Goal: Task Accomplishment & Management: Use online tool/utility

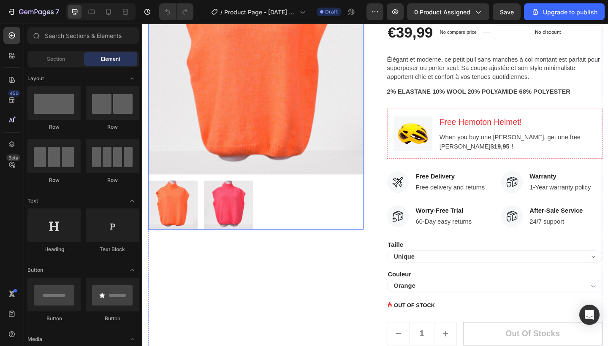
scroll to position [133, 0]
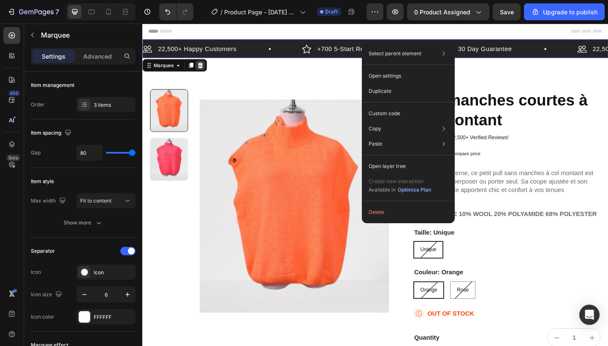
click at [206, 67] on icon at bounding box center [205, 69] width 5 height 6
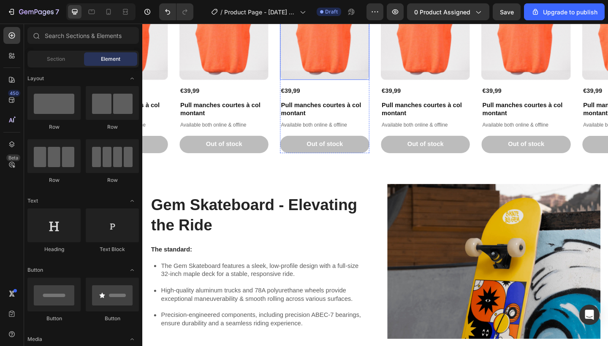
scroll to position [639, 0]
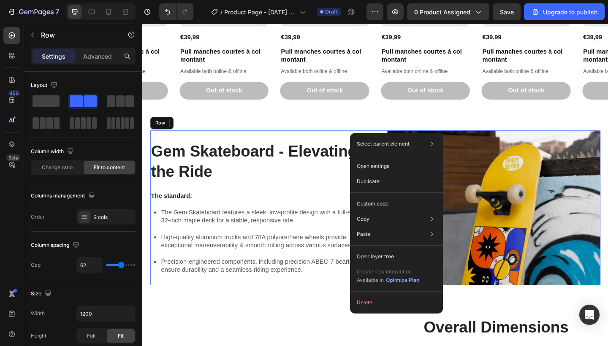
drag, startPoint x: 391, startPoint y: 143, endPoint x: 512, endPoint y: 218, distance: 142.4
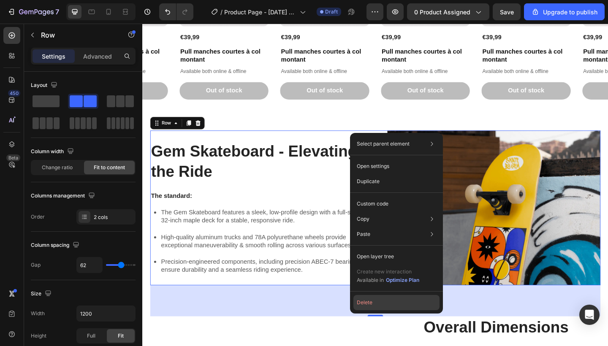
click at [375, 301] on button "Delete" at bounding box center [397, 302] width 86 height 15
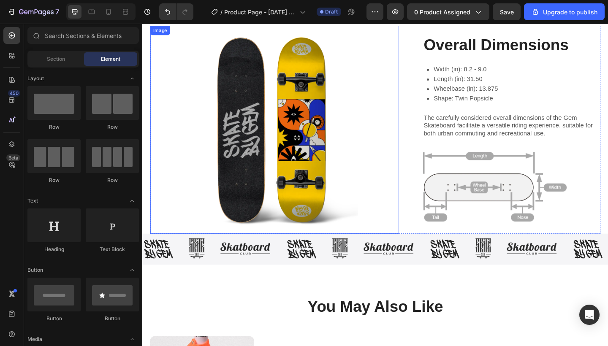
scroll to position [694, 0]
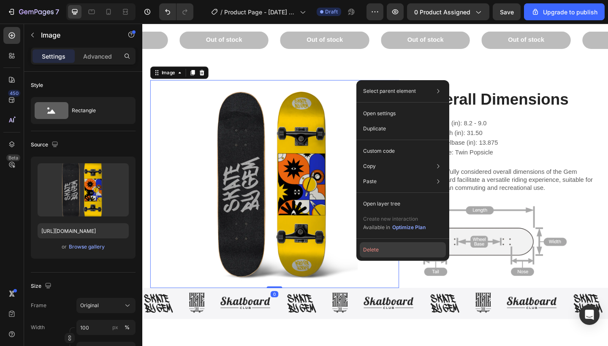
click at [386, 246] on button "Delete" at bounding box center [403, 249] width 86 height 15
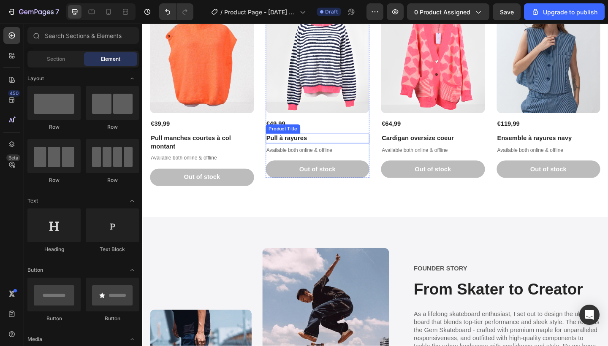
scroll to position [1092, 0]
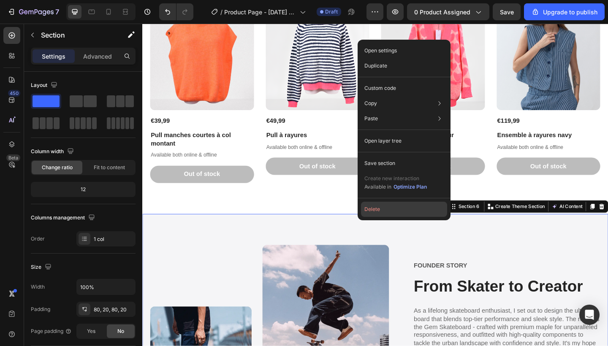
click at [375, 214] on button "Delete" at bounding box center [404, 209] width 86 height 15
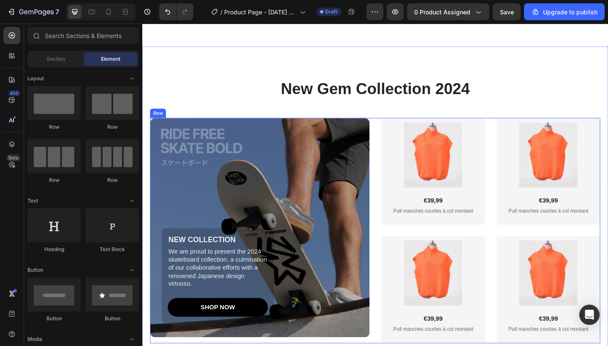
scroll to position [1217, 0]
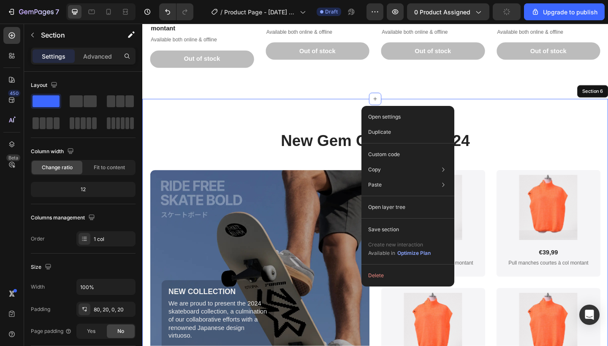
drag, startPoint x: 403, startPoint y: 113, endPoint x: 525, endPoint y: 140, distance: 124.1
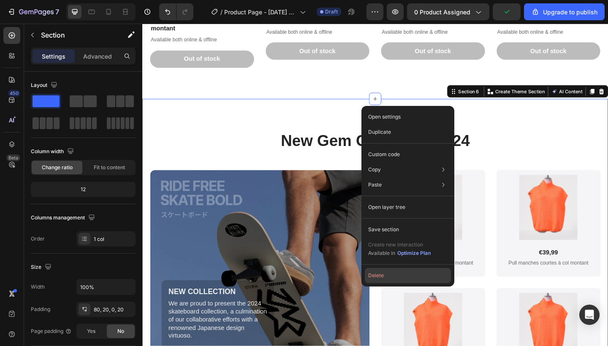
click at [387, 273] on button "Delete" at bounding box center [408, 275] width 86 height 15
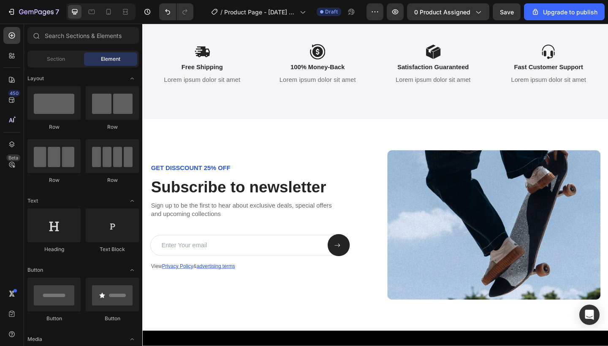
scroll to position [1279, 0]
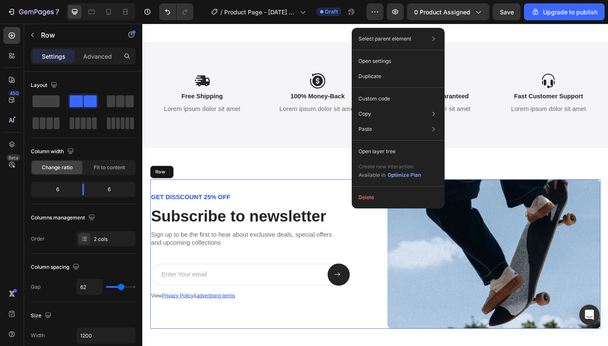
drag, startPoint x: 393, startPoint y: 207, endPoint x: 515, endPoint y: 226, distance: 123.4
click at [373, 201] on button "Delete" at bounding box center [398, 197] width 86 height 15
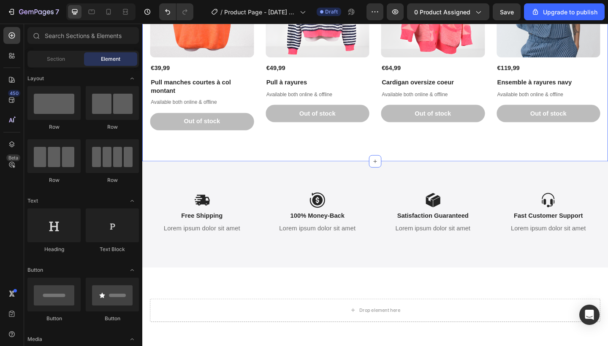
scroll to position [1149, 0]
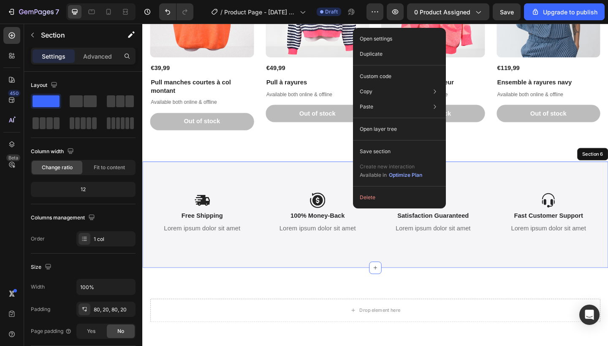
drag, startPoint x: 394, startPoint y: 184, endPoint x: 516, endPoint y: 223, distance: 128.2
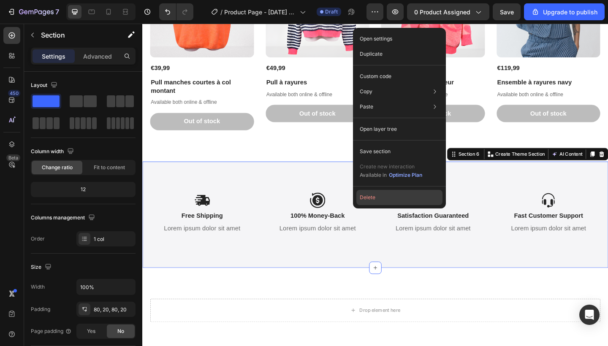
click at [367, 201] on button "Delete" at bounding box center [399, 197] width 86 height 15
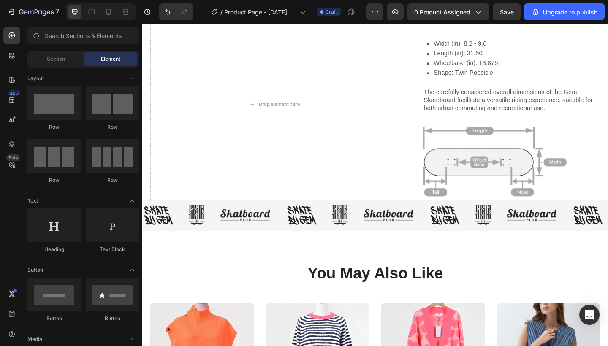
scroll to position [769, 0]
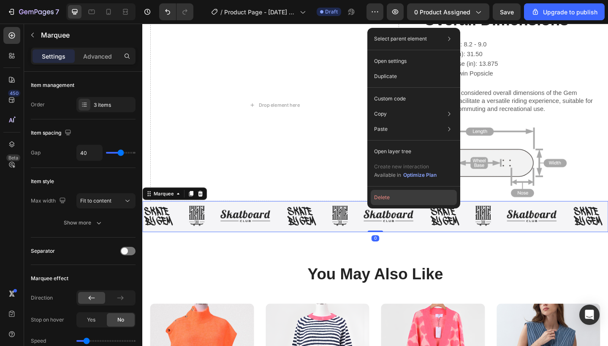
click at [380, 197] on button "Delete" at bounding box center [414, 197] width 86 height 15
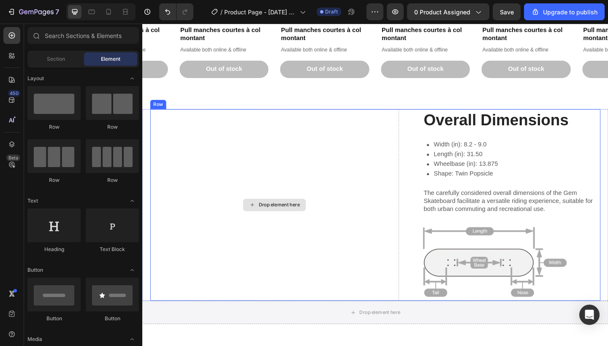
scroll to position [652, 0]
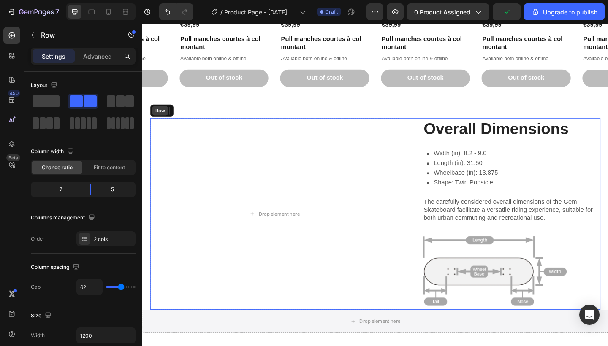
click at [158, 122] on div "Row" at bounding box center [161, 119] width 17 height 10
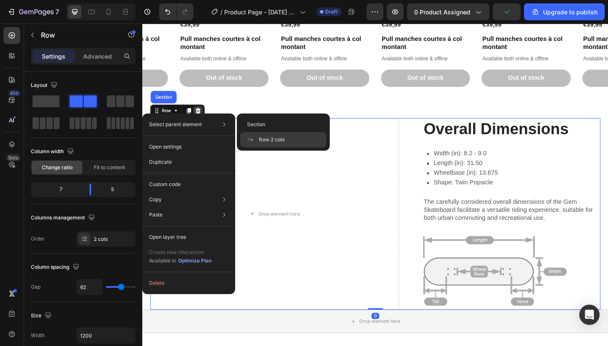
click at [201, 114] on div at bounding box center [203, 119] width 10 height 10
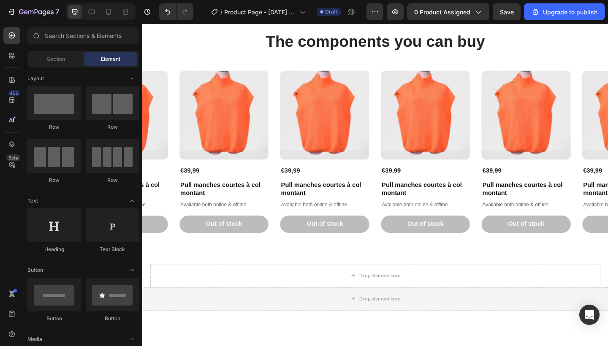
scroll to position [476, 0]
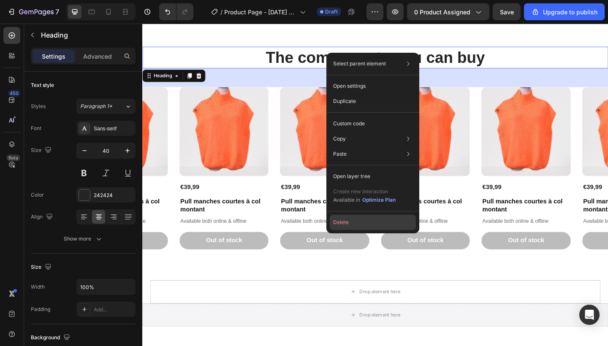
click at [349, 222] on button "Delete" at bounding box center [373, 222] width 86 height 15
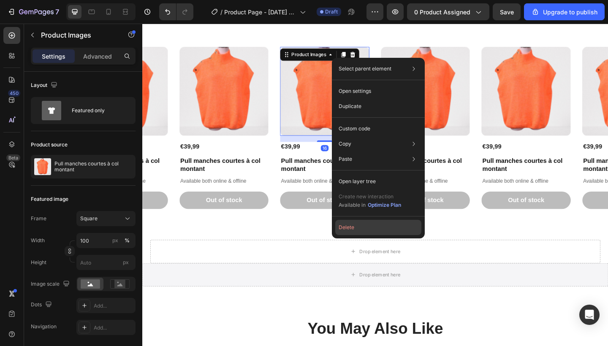
click at [350, 228] on button "Delete" at bounding box center [378, 227] width 86 height 15
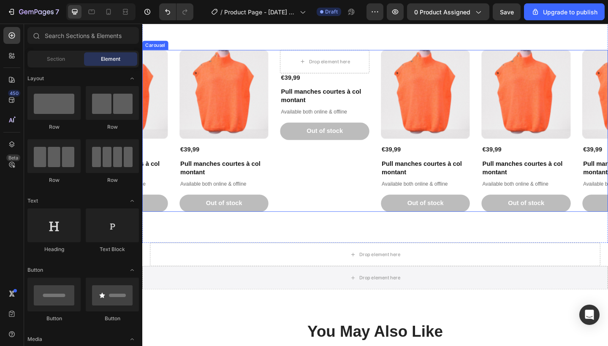
scroll to position [369, 0]
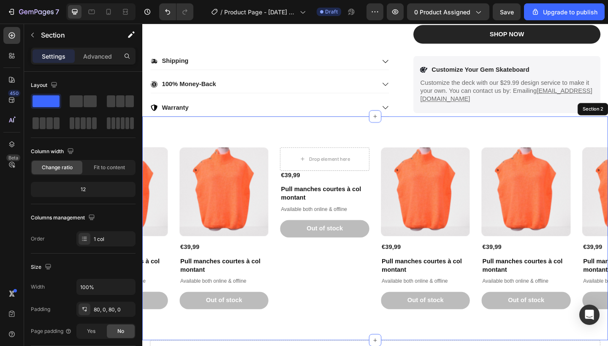
click at [154, 155] on div "Product Images €39,99 Product Price Product Price Pull manches courtes à col mo…" at bounding box center [395, 247] width 507 height 244
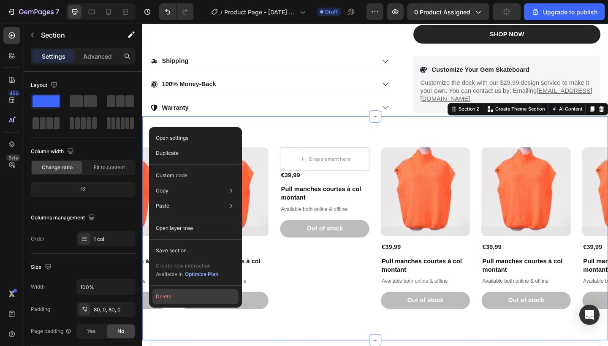
click at [185, 296] on button "Delete" at bounding box center [195, 296] width 86 height 15
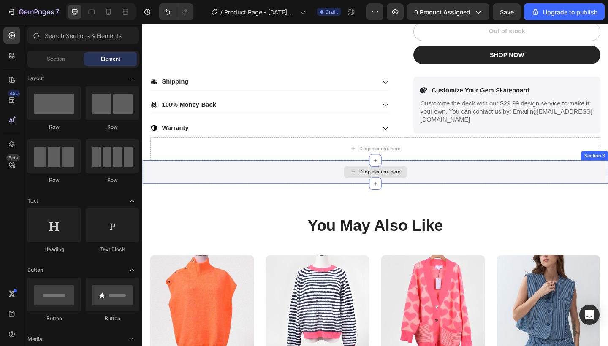
scroll to position [344, 0]
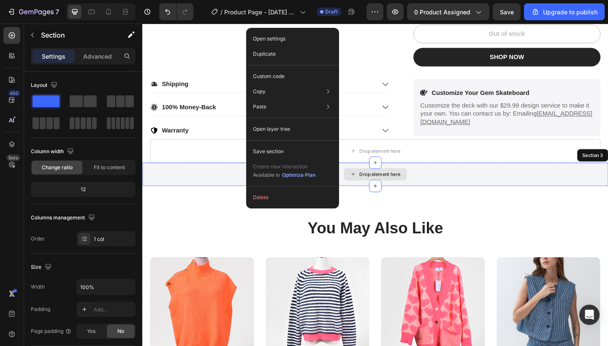
drag, startPoint x: 278, startPoint y: 182, endPoint x: 410, endPoint y: 195, distance: 132.4
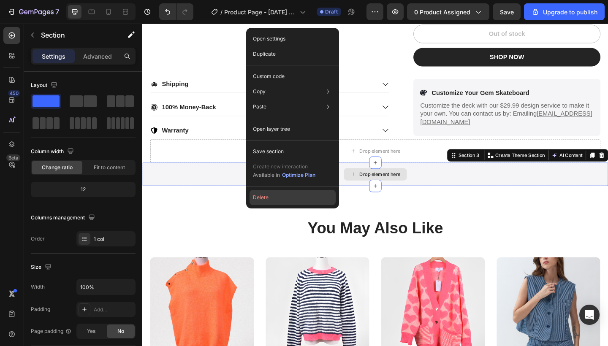
click at [278, 198] on button "Delete" at bounding box center [293, 197] width 86 height 15
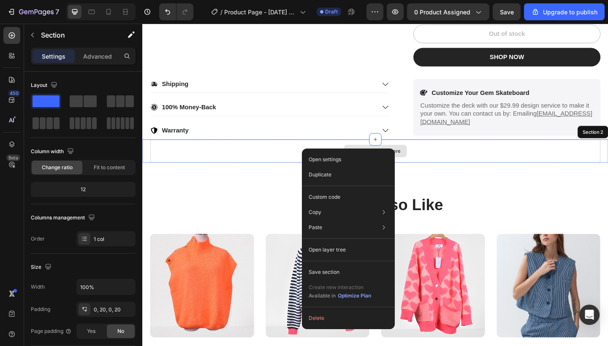
drag, startPoint x: 339, startPoint y: 160, endPoint x: 470, endPoint y: 202, distance: 138.0
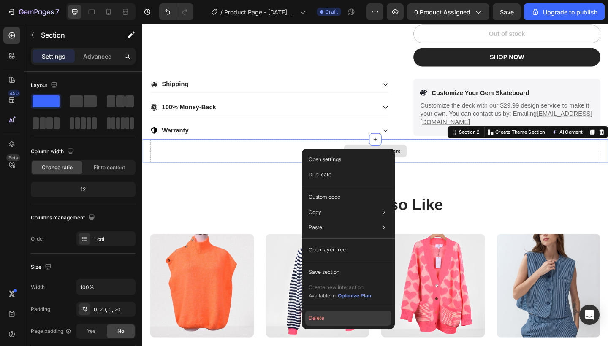
click at [332, 317] on button "Delete" at bounding box center [348, 318] width 86 height 15
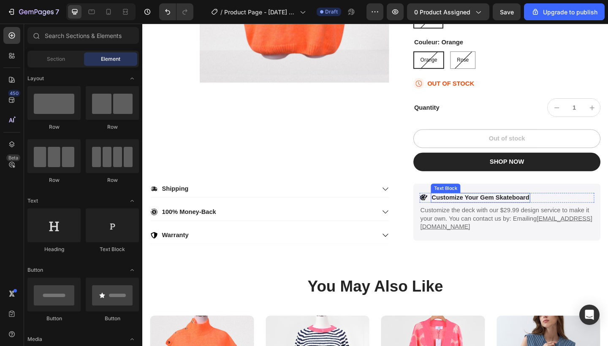
scroll to position [223, 0]
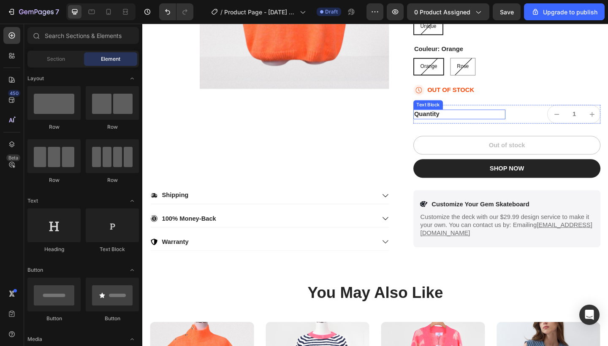
click at [452, 121] on div "Quantity" at bounding box center [487, 122] width 100 height 11
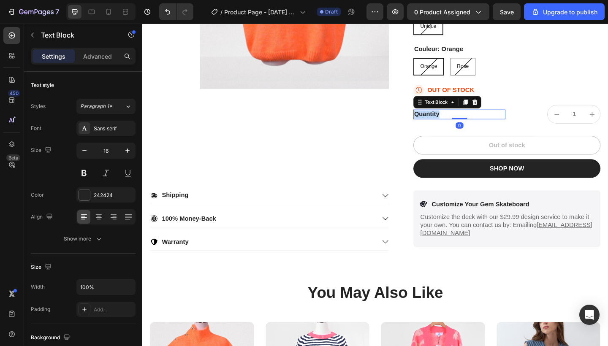
click at [452, 121] on p "Quantity" at bounding box center [487, 122] width 98 height 9
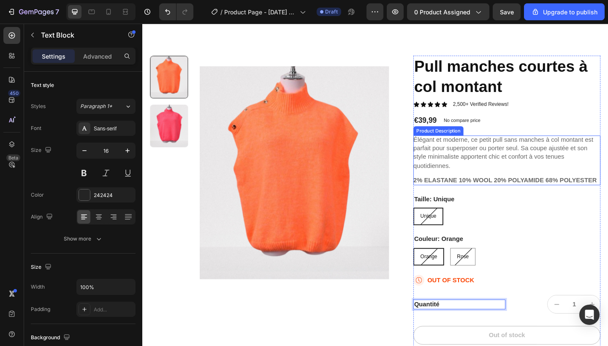
scroll to position [3, 0]
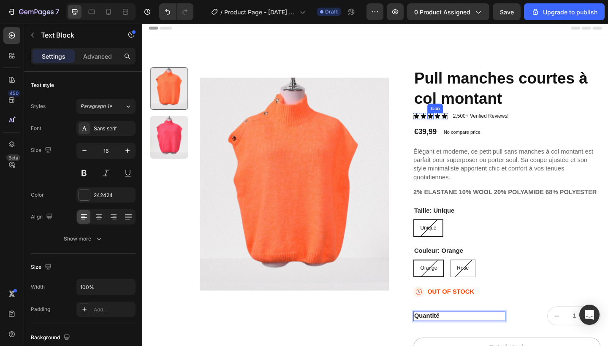
click at [456, 124] on icon at bounding box center [456, 124] width 6 height 5
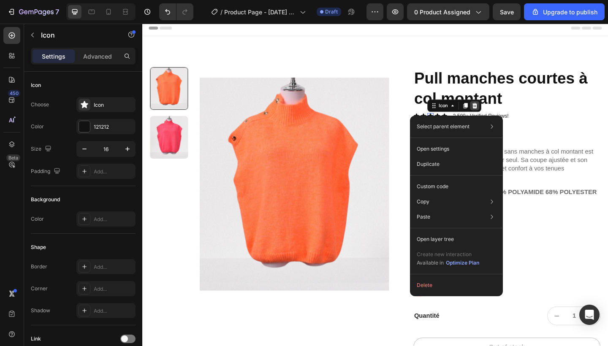
click at [503, 109] on div at bounding box center [504, 113] width 10 height 10
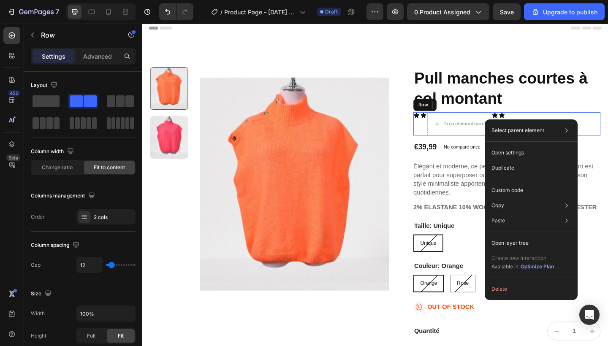
drag, startPoint x: 538, startPoint y: 128, endPoint x: 648, endPoint y: 148, distance: 112.1
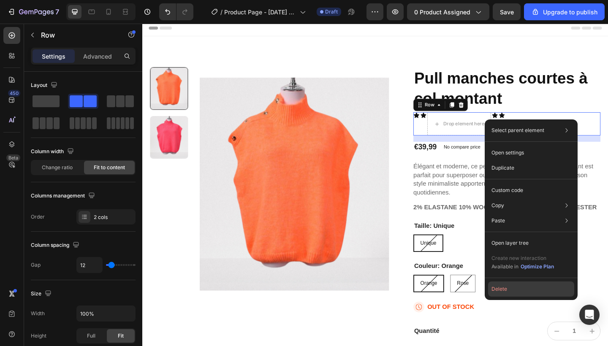
click at [493, 290] on button "Delete" at bounding box center [531, 289] width 86 height 15
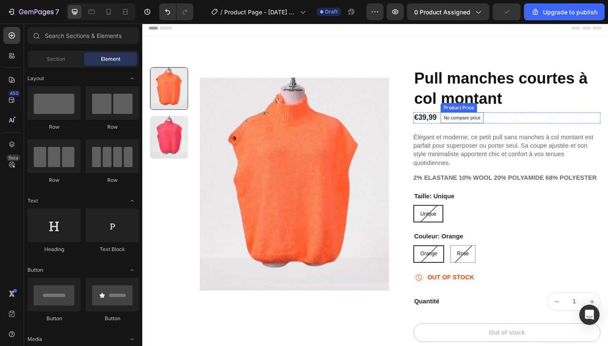
click at [498, 125] on p "No compare price" at bounding box center [490, 126] width 40 height 5
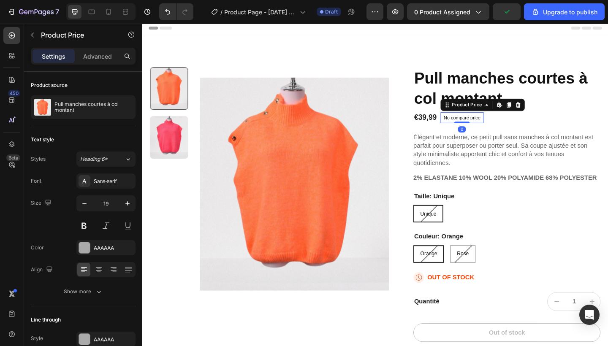
click at [498, 125] on p "No compare price" at bounding box center [490, 126] width 40 height 5
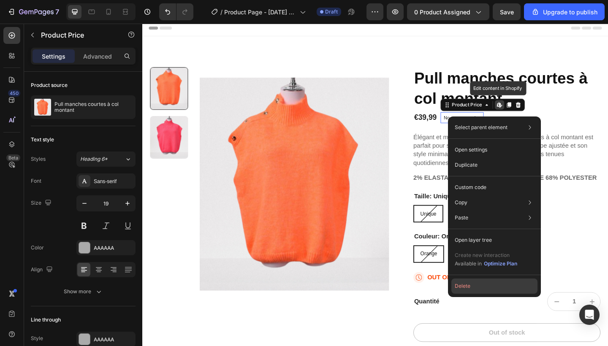
click at [467, 288] on button "Delete" at bounding box center [495, 286] width 86 height 15
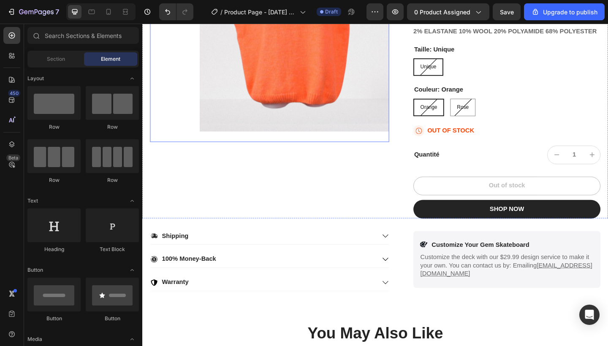
scroll to position [177, 0]
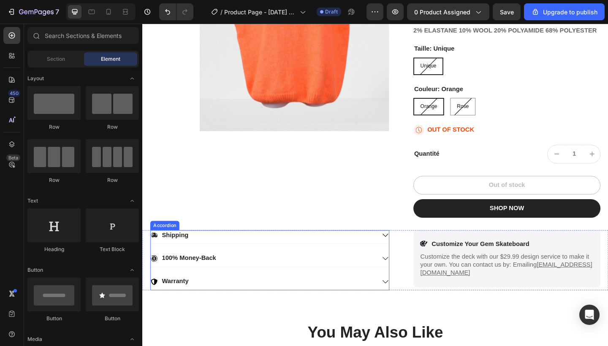
click at [400, 251] on div "Shipping" at bounding box center [280, 256] width 259 height 15
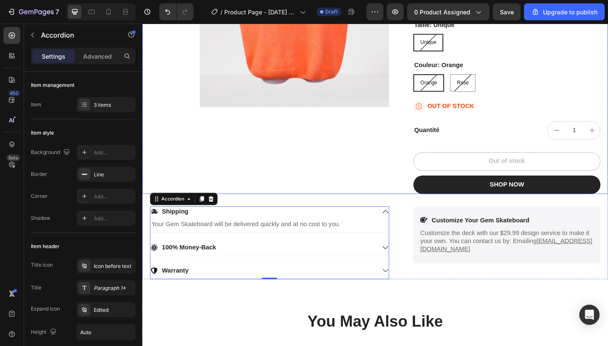
scroll to position [223, 0]
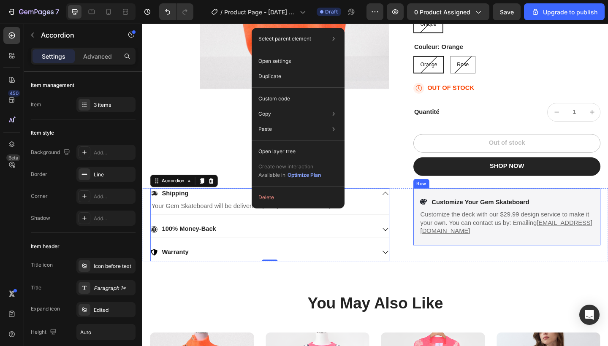
click at [492, 206] on div "Icon Customize Your Gem Skateboard Text Block Row Customize the deck with our $…" at bounding box center [539, 234] width 204 height 62
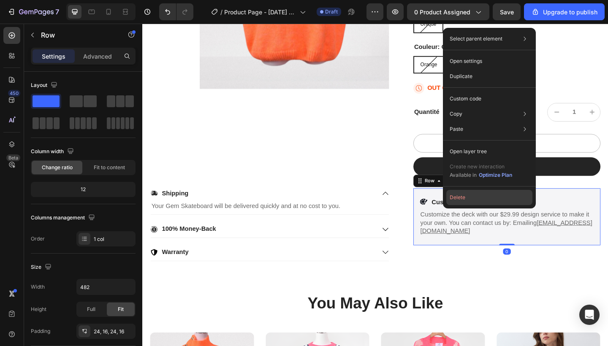
click at [465, 194] on button "Delete" at bounding box center [489, 197] width 86 height 15
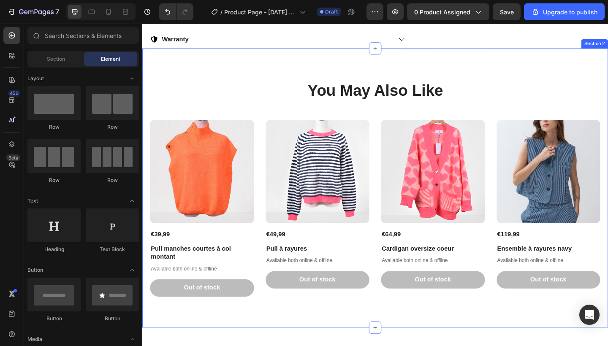
scroll to position [354, 0]
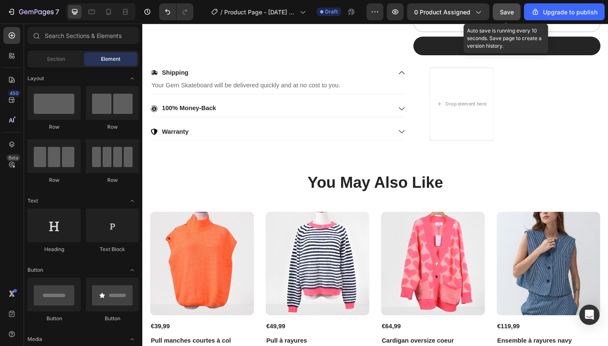
click at [501, 15] on button "Save" at bounding box center [507, 11] width 28 height 17
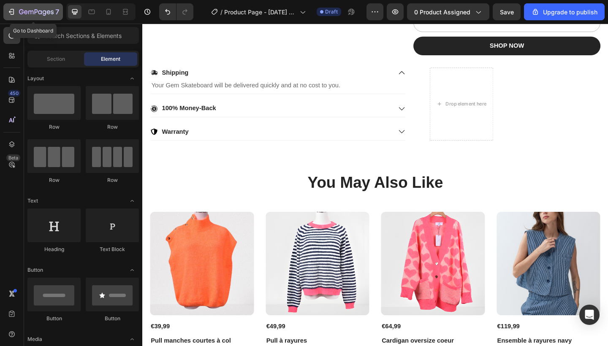
click at [16, 13] on div "7" at bounding box center [33, 12] width 52 height 10
